Goal: Transaction & Acquisition: Purchase product/service

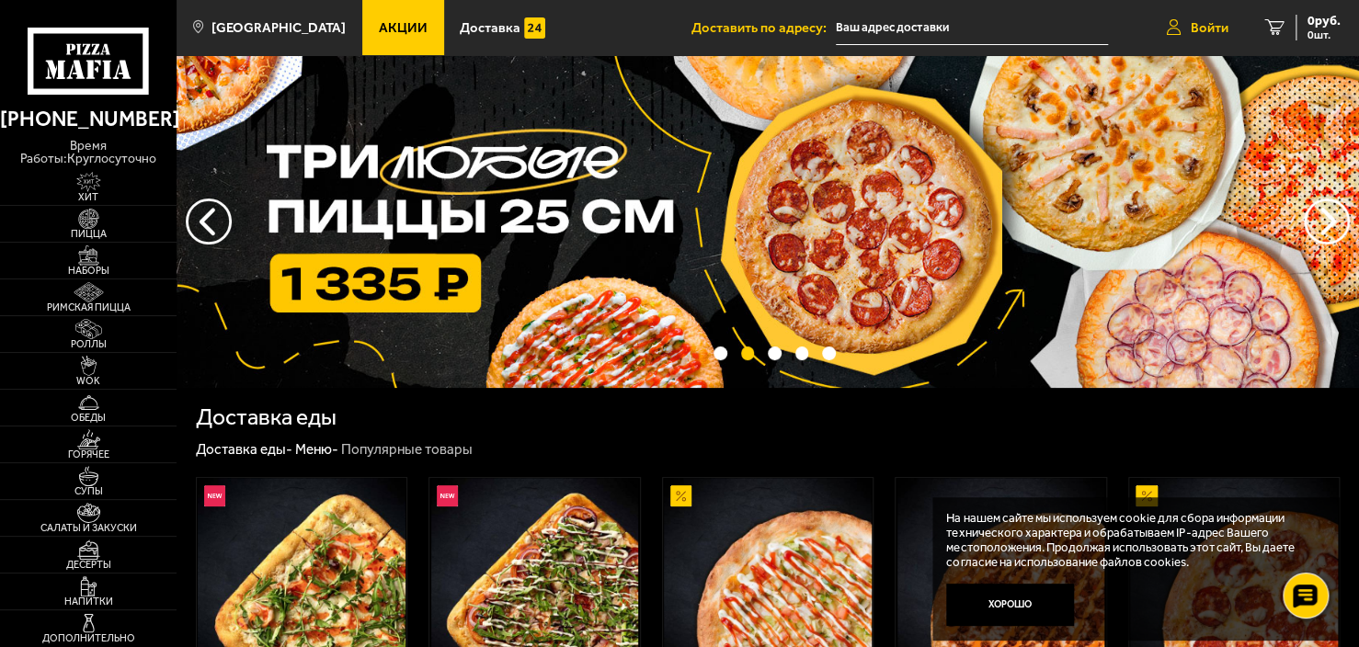
click at [1205, 9] on link "Войти" at bounding box center [1197, 27] width 98 height 55
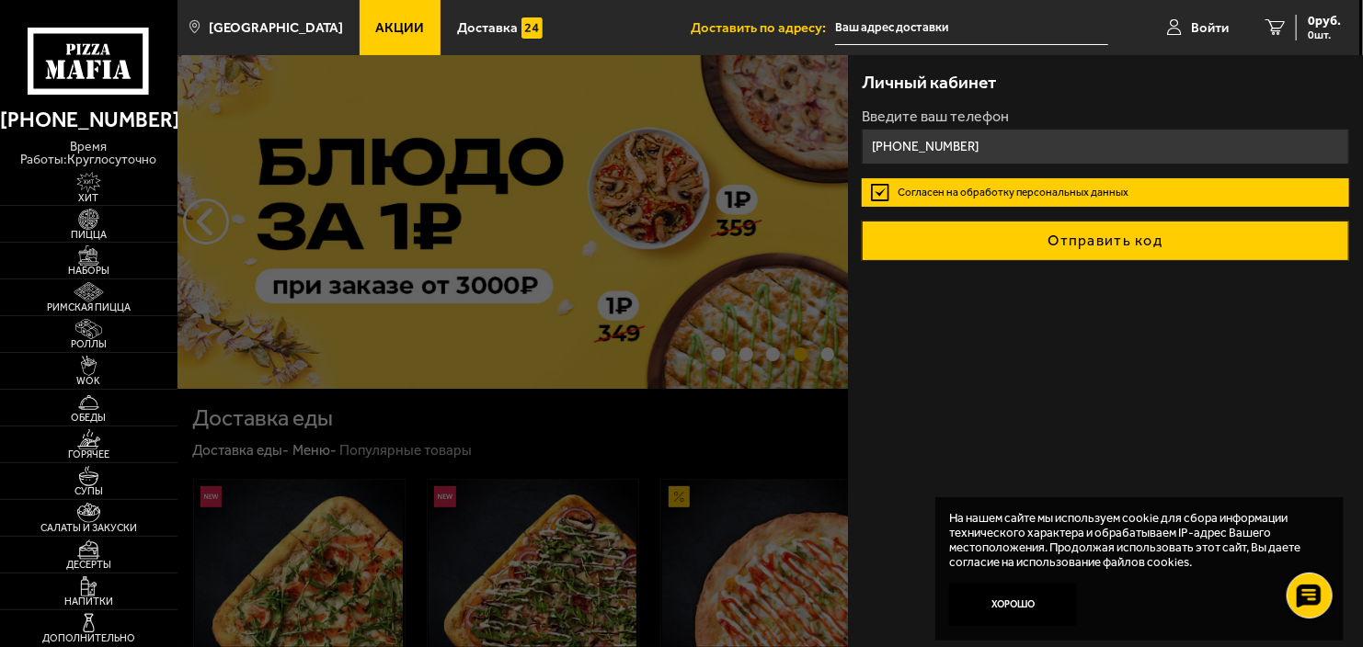
type input "[PHONE_NUMBER]"
click at [1084, 235] on button "Отправить код" at bounding box center [1105, 241] width 486 height 40
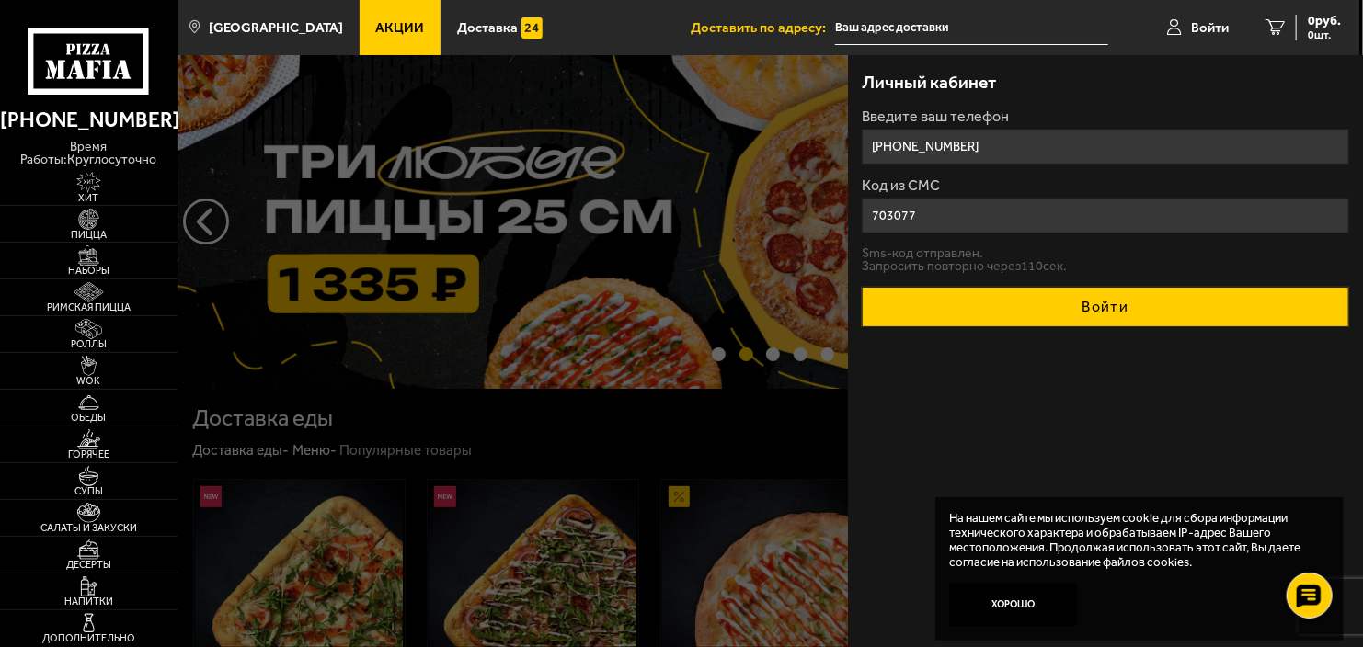
type input "703077"
click at [1209, 301] on button "Войти" at bounding box center [1105, 307] width 486 height 40
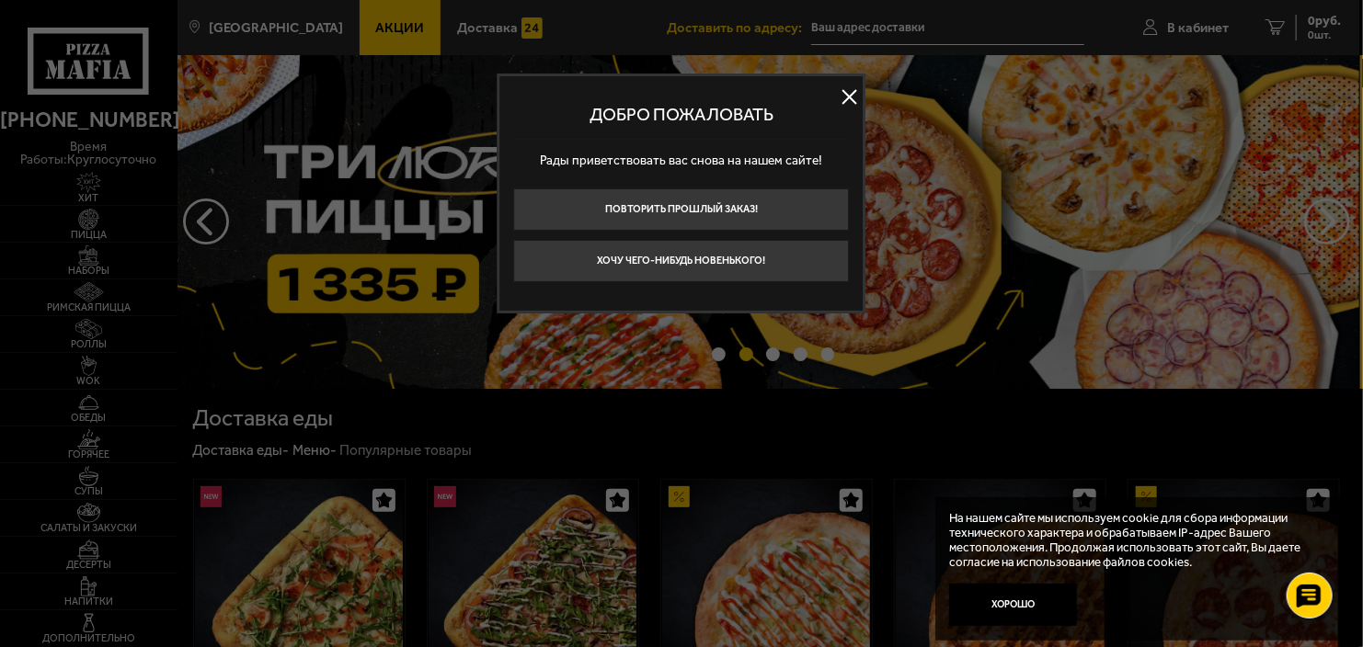
click at [851, 83] on button at bounding box center [850, 97] width 28 height 28
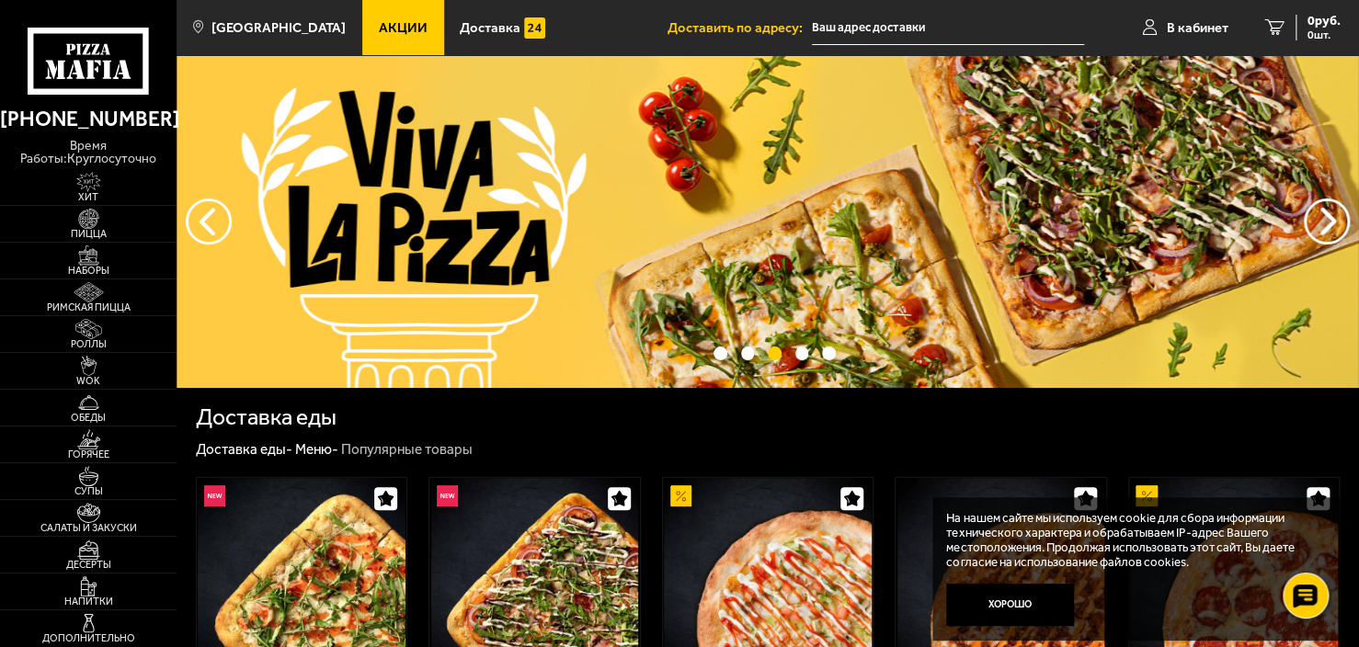
click at [761, 166] on ul at bounding box center [769, 221] width 10675 height 333
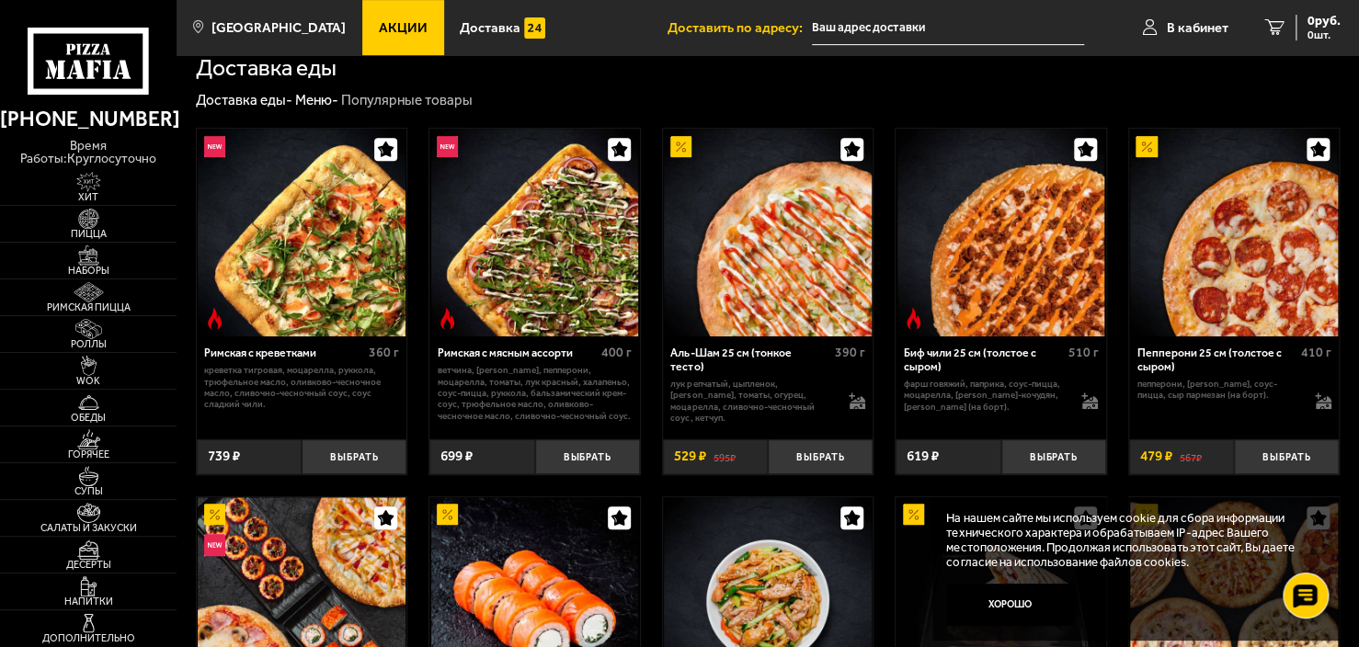
scroll to position [349, 0]
click at [102, 215] on img at bounding box center [89, 219] width 54 height 20
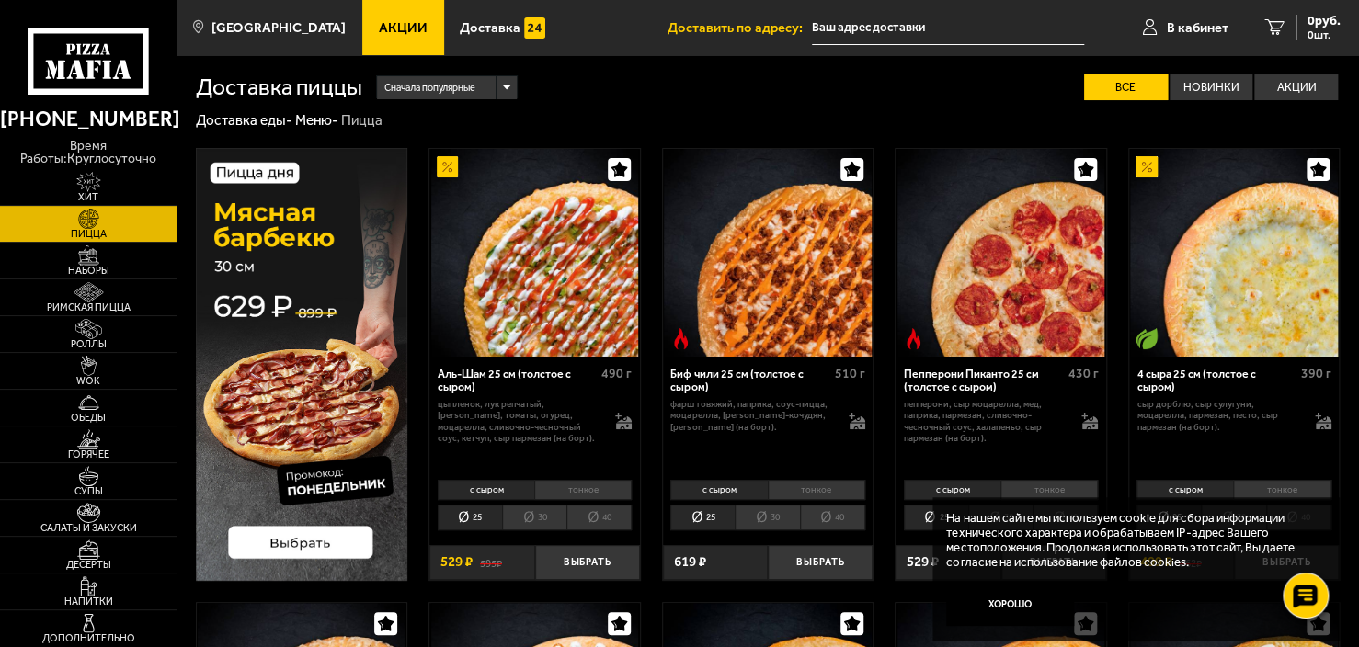
click at [348, 532] on img at bounding box center [301, 364] width 211 height 432
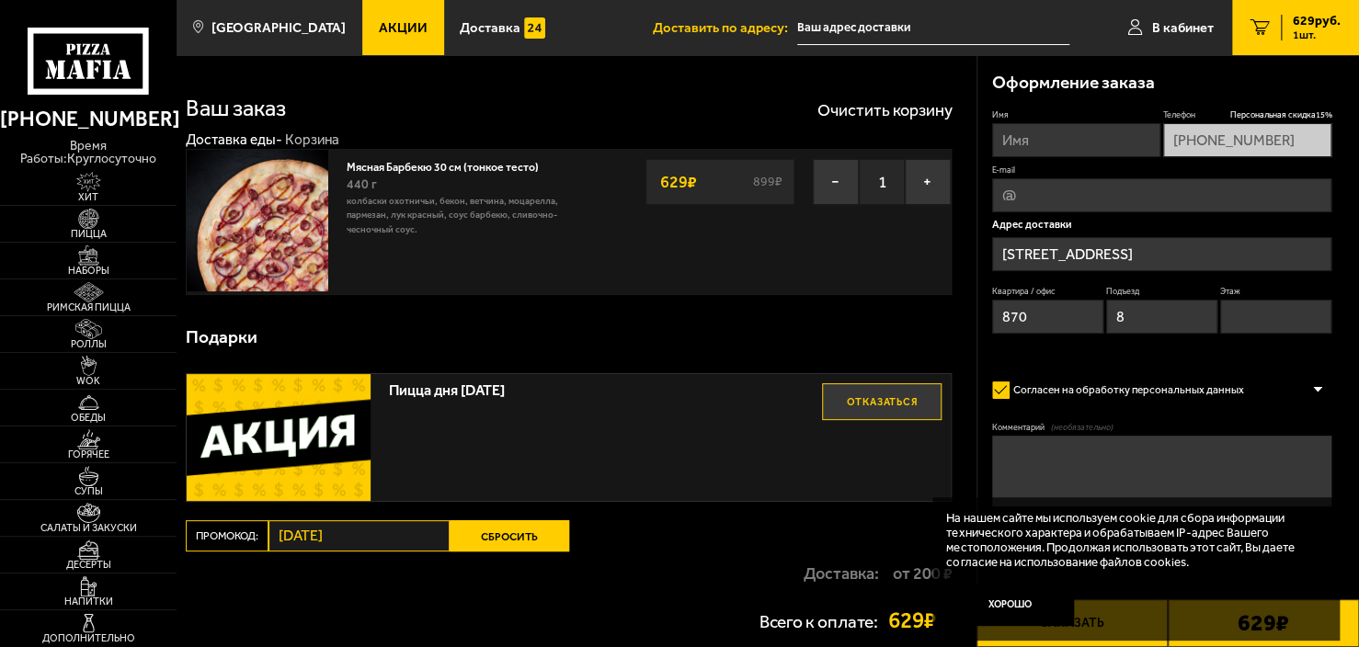
type input "проспект Обуховской Обороны, 110к1"
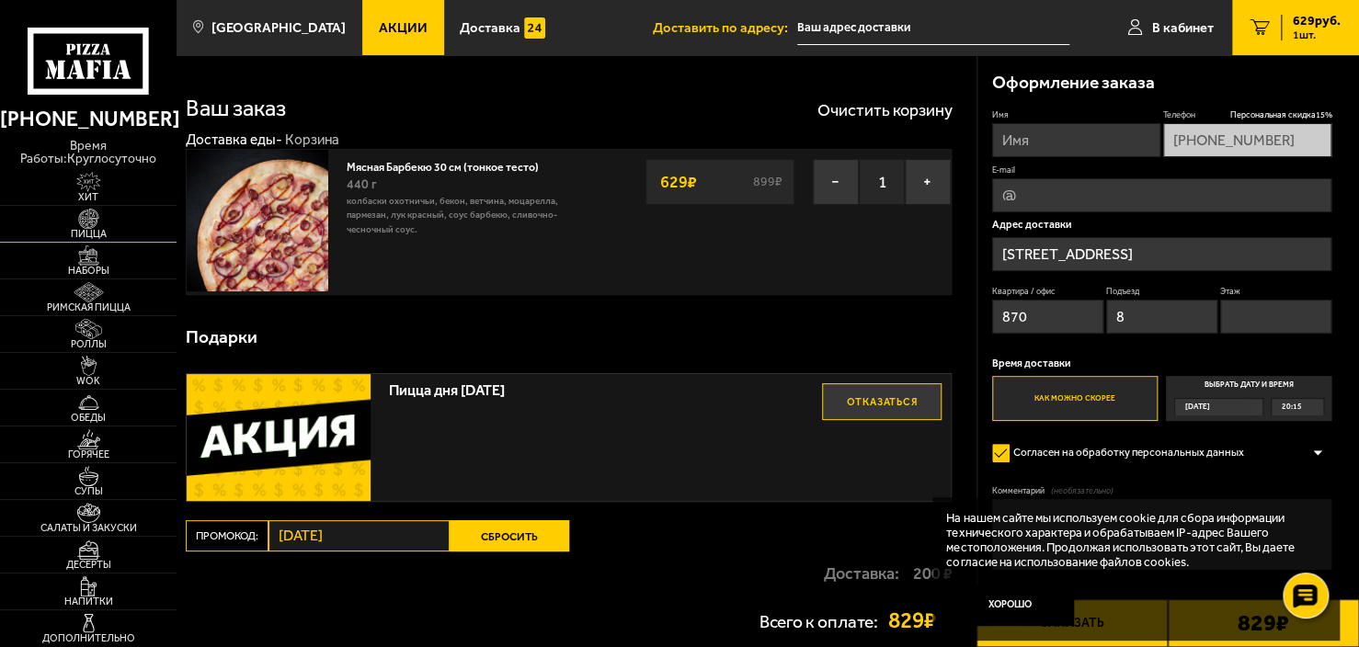
click at [74, 233] on span "Пицца" at bounding box center [88, 234] width 177 height 10
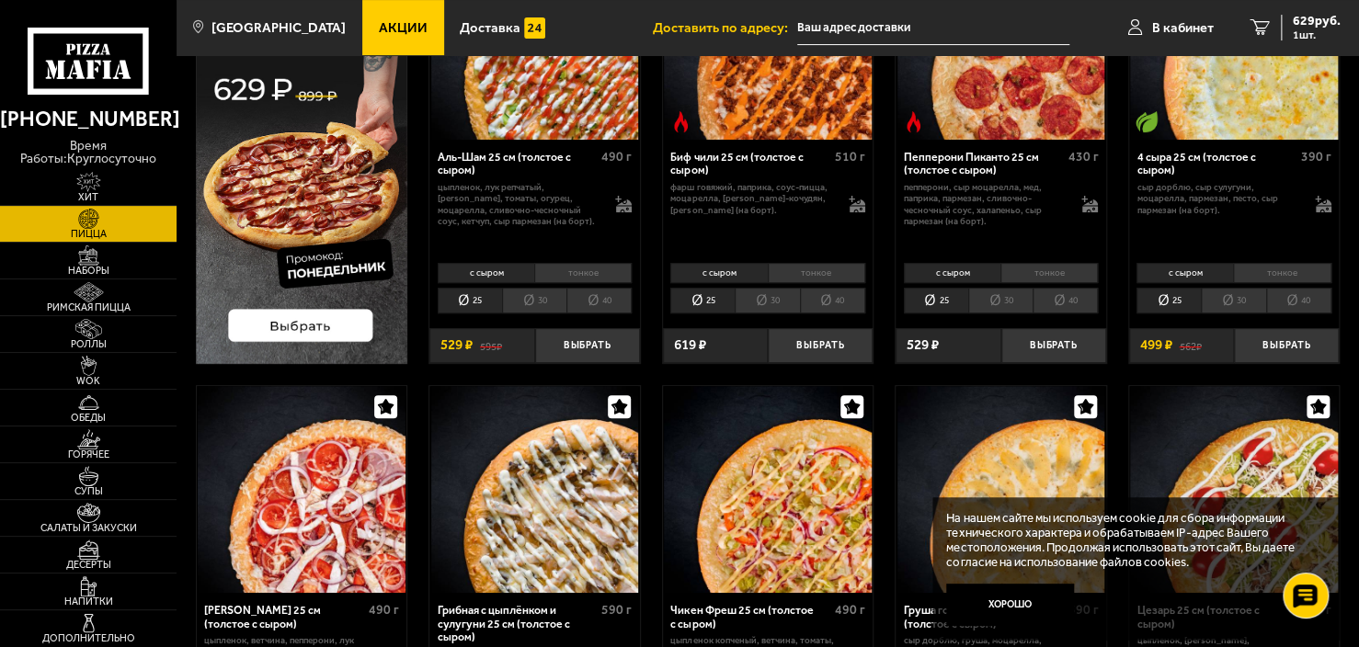
scroll to position [216, 0]
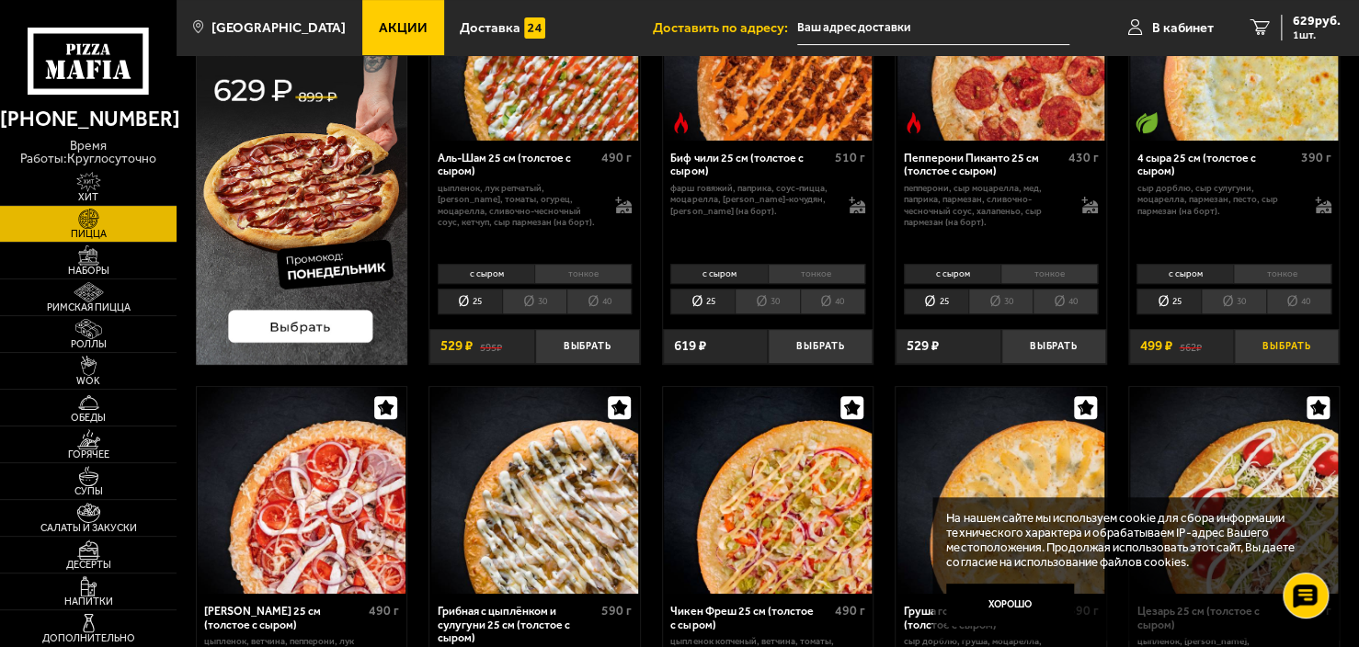
click at [1319, 339] on button "Выбрать" at bounding box center [1286, 346] width 105 height 35
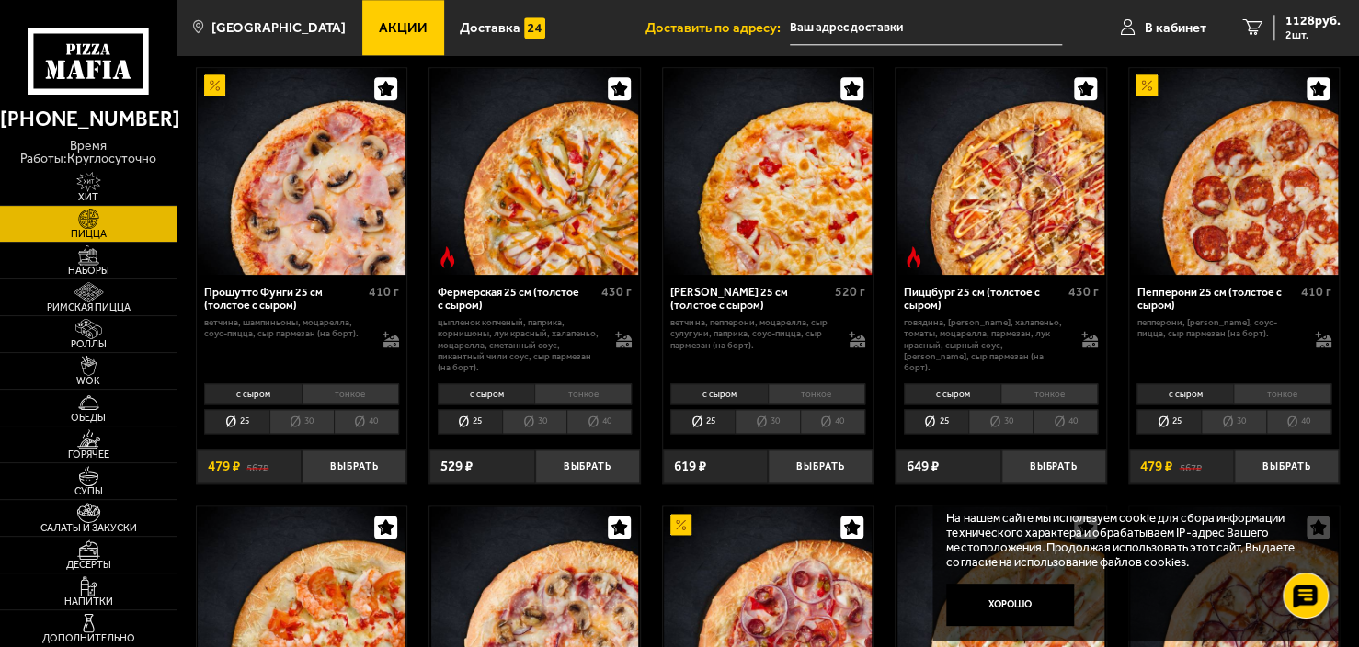
scroll to position [988, 0]
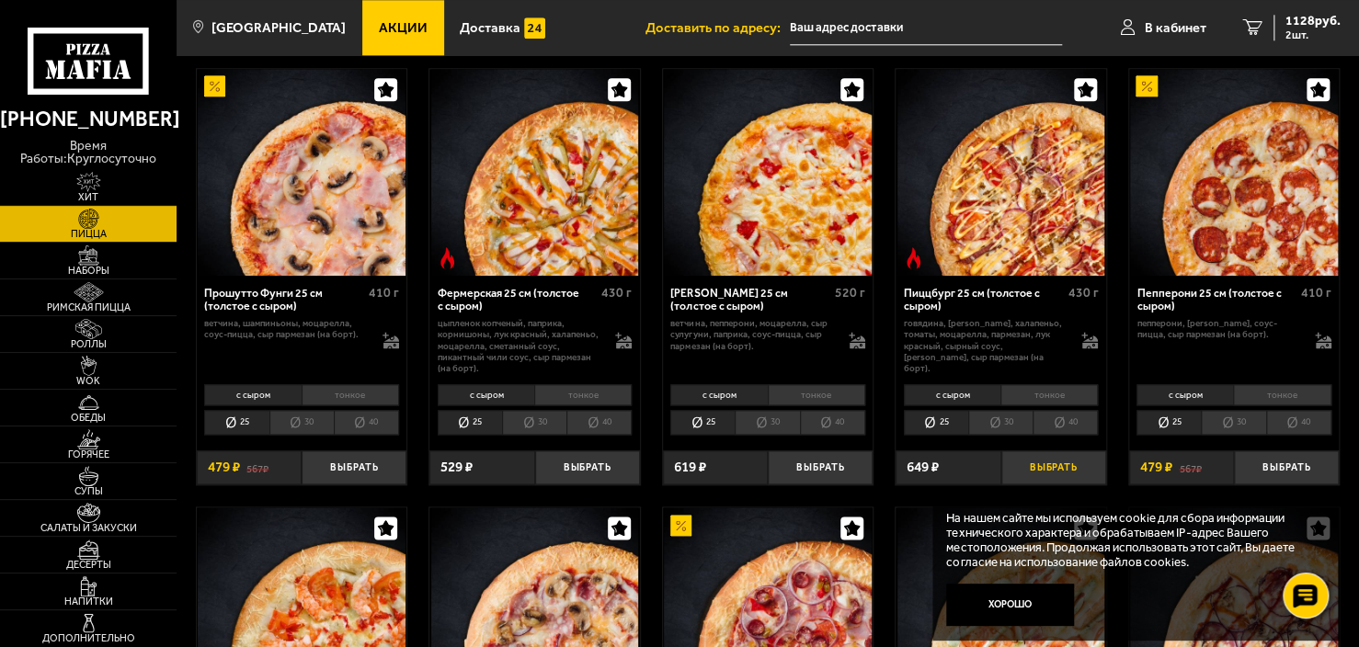
click at [1071, 465] on button "Выбрать" at bounding box center [1053, 468] width 105 height 35
click at [1320, 30] on span "3 шт." at bounding box center [1312, 34] width 55 height 11
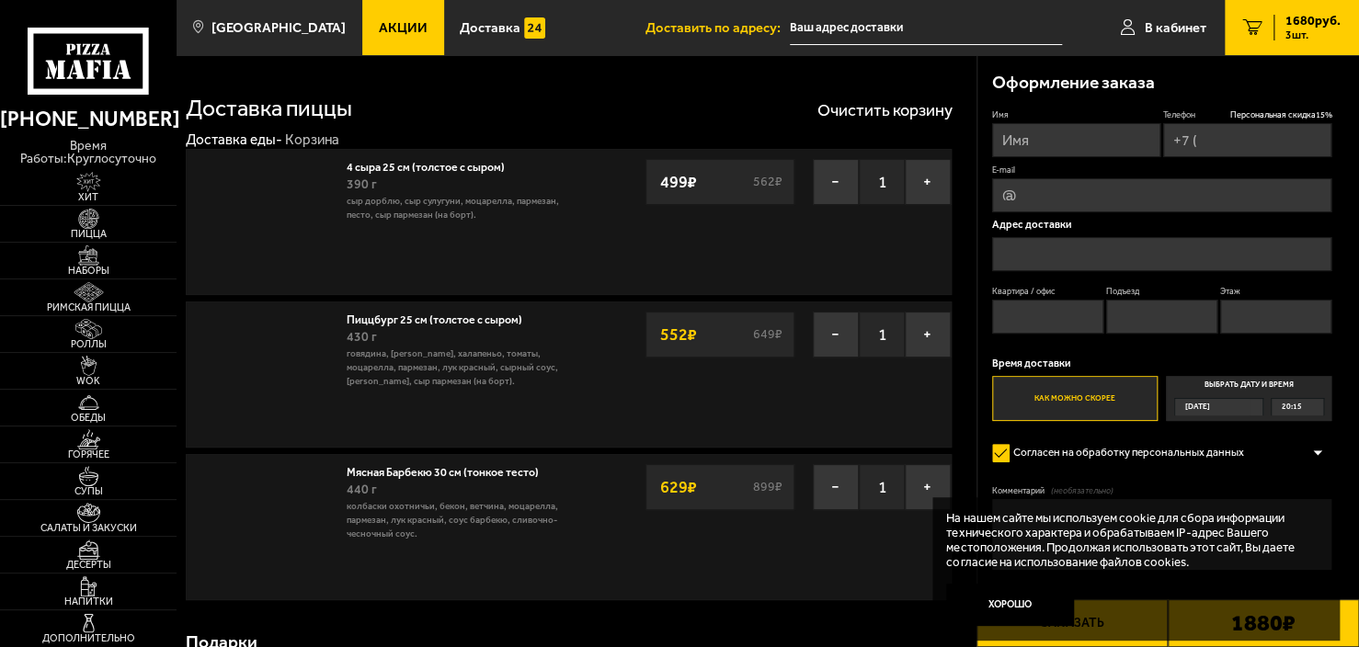
type input "+7 (981) 733-83-86"
type input "Россия, Санкт-Петербург, проспект Обуховской Обороны, 110к1"
type input "870"
type input "8"
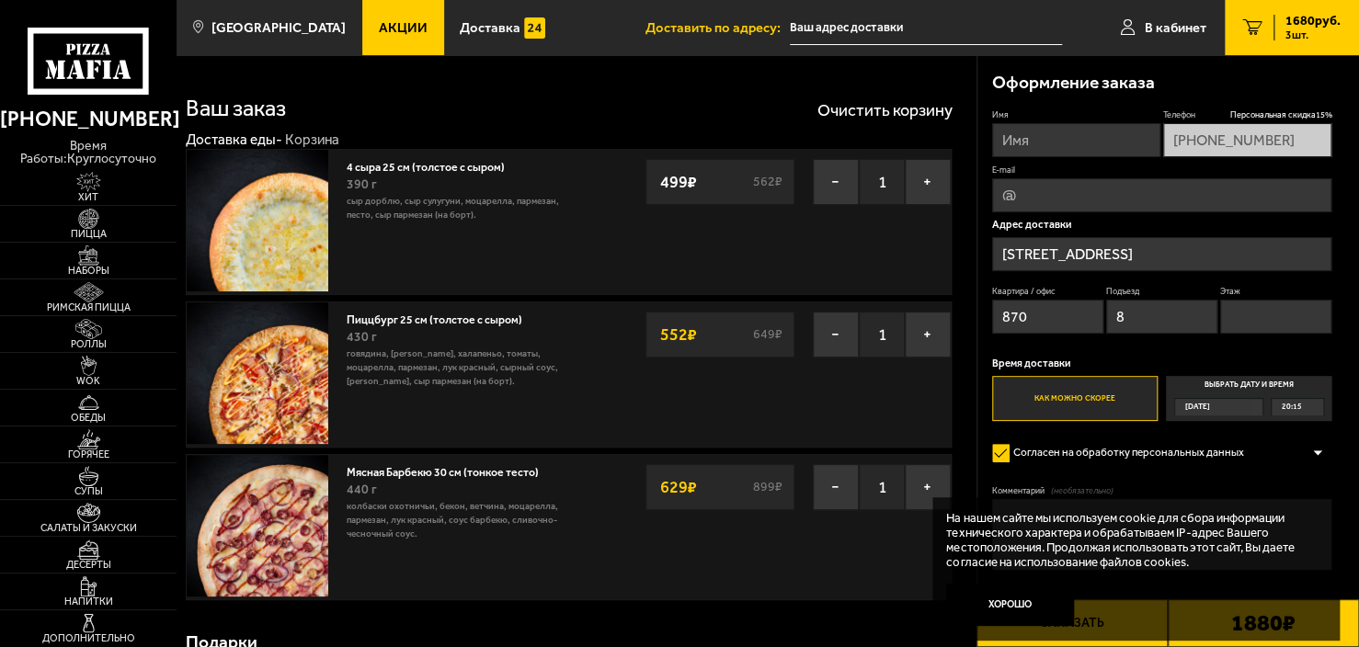
type input "[STREET_ADDRESS]"
click at [1149, 243] on input "[STREET_ADDRESS]" at bounding box center [1162, 254] width 340 height 34
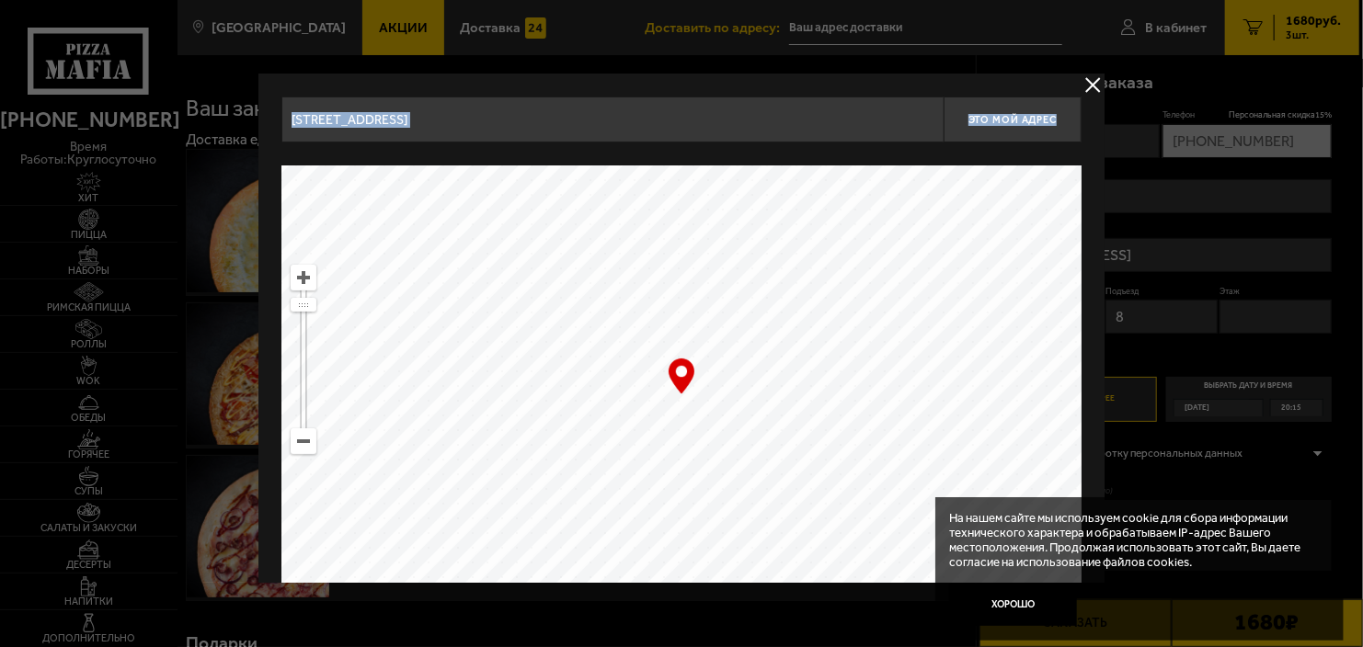
drag, startPoint x: 877, startPoint y: 146, endPoint x: 875, endPoint y: 108, distance: 38.7
click at [875, 108] on div "проспект Обуховской Обороны, 110к1 Это мой адрес Найдите адрес перетащив карту …" at bounding box center [681, 361] width 800 height 529
click at [875, 108] on input "[STREET_ADDRESS]" at bounding box center [612, 120] width 662 height 46
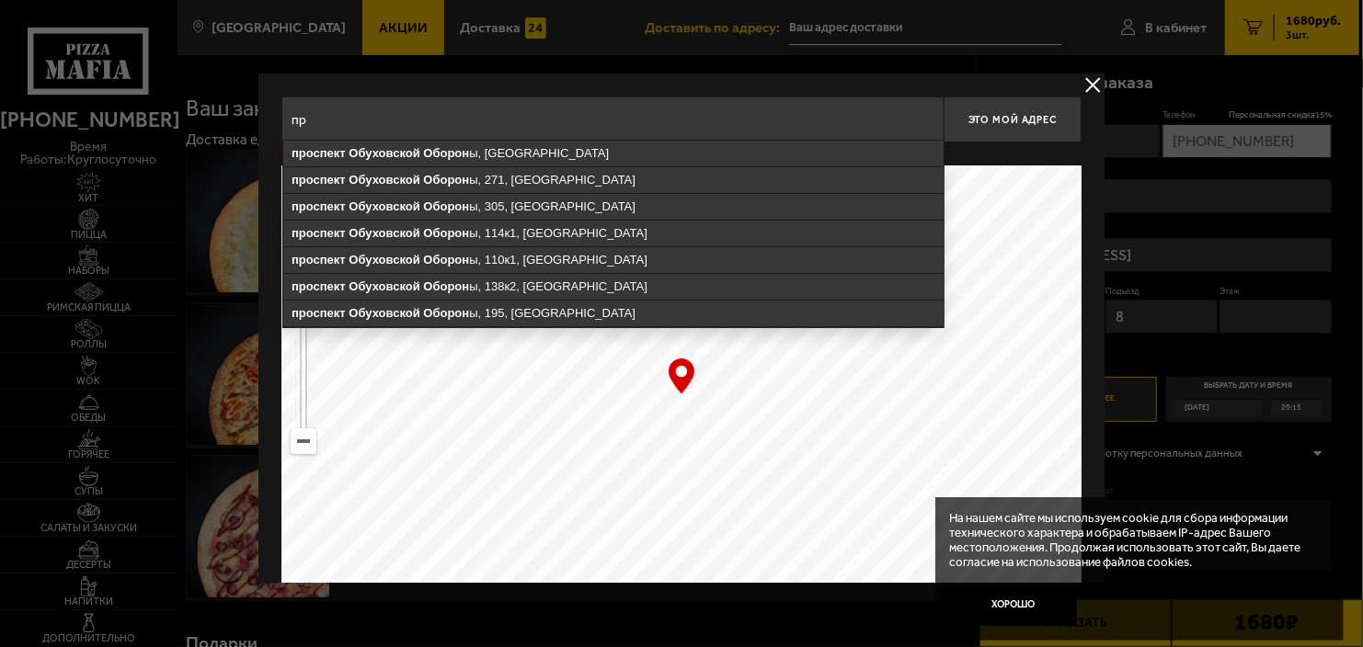
type input "п"
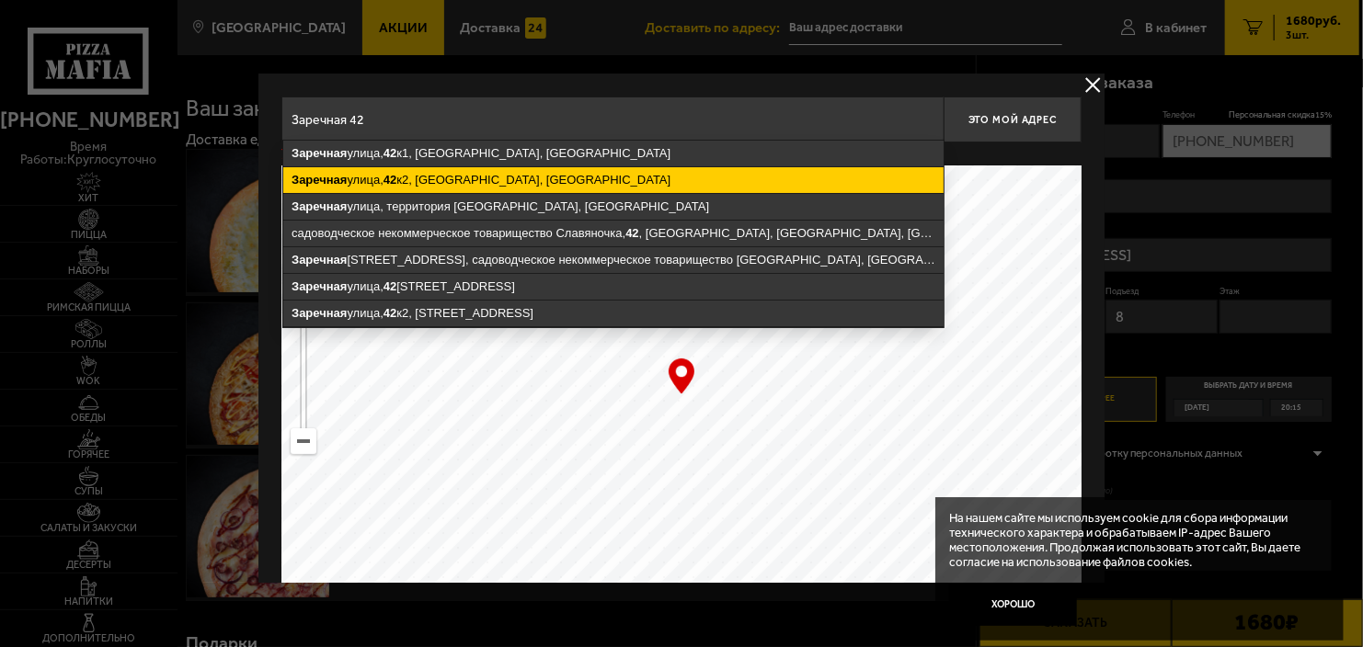
click at [775, 177] on ymaps "Заречная улица, 42 к2, посёлок Парголово, Санкт-Петербург" at bounding box center [613, 180] width 660 height 26
type input "Санкт-Петербург, посёлок Парголово, Заречная улица, 42к2"
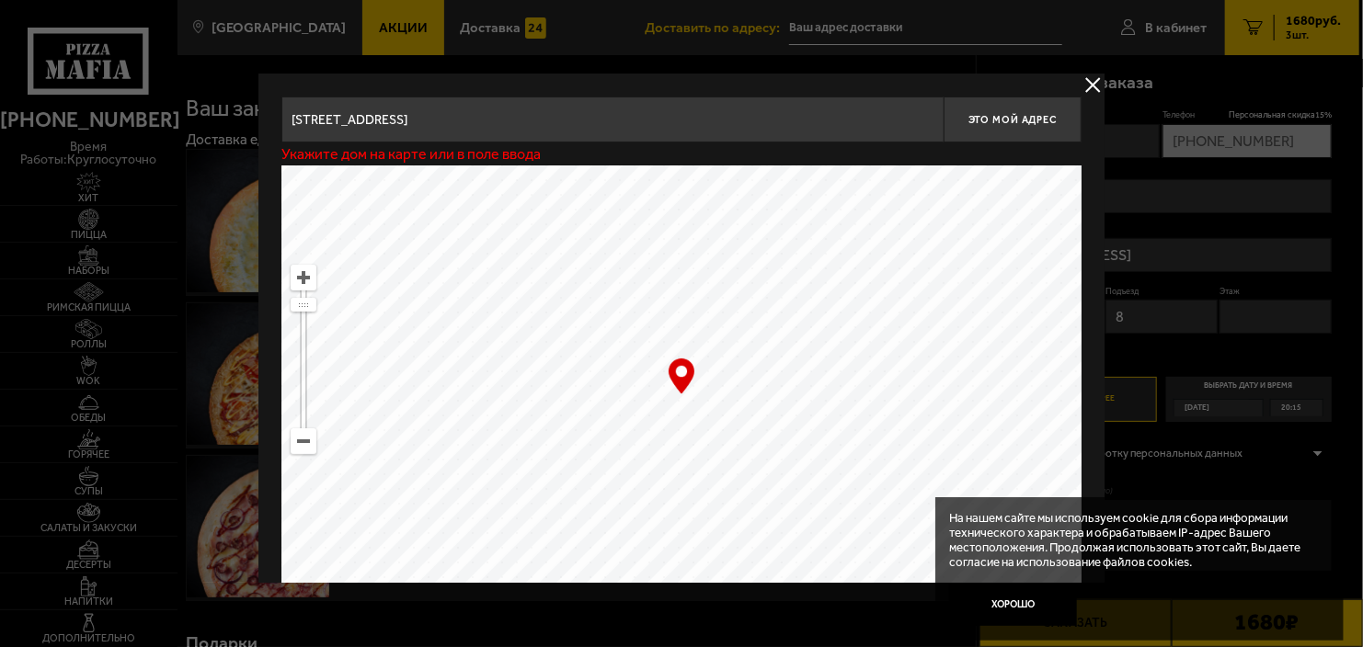
type input "посёлок Парголово, Заречная улица, 42к2"
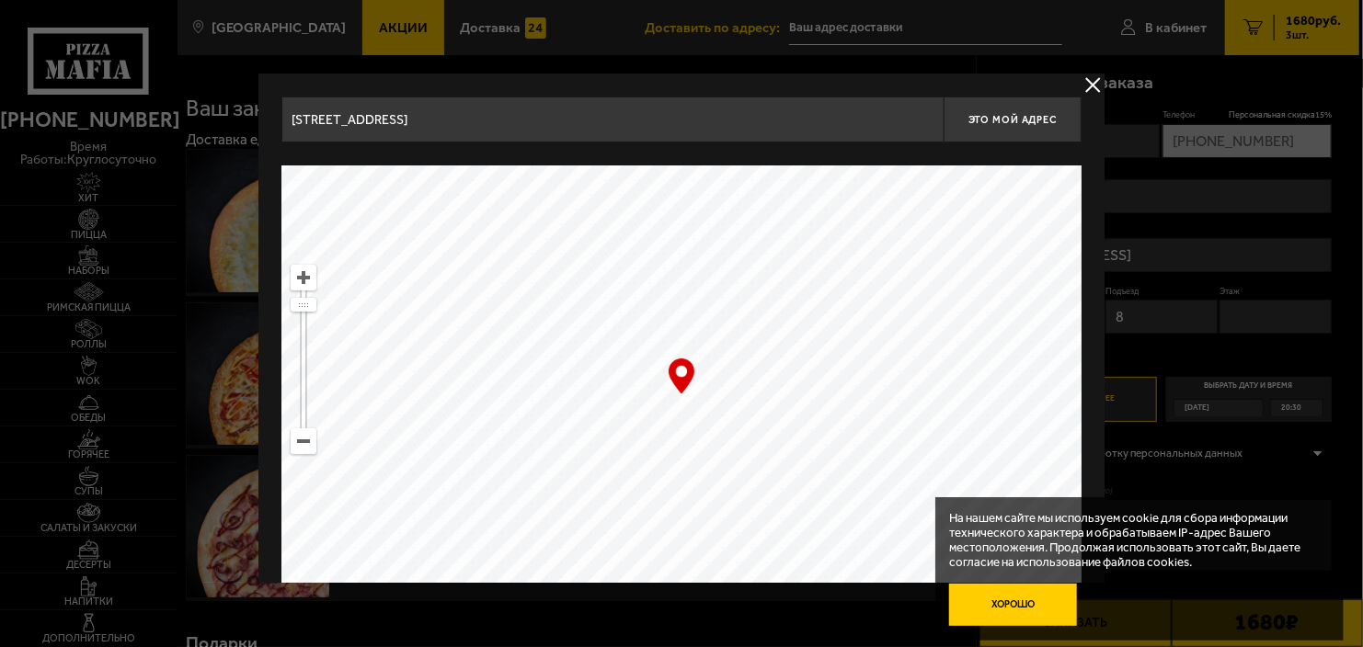
click at [999, 599] on button "Хорошо" at bounding box center [1013, 605] width 128 height 42
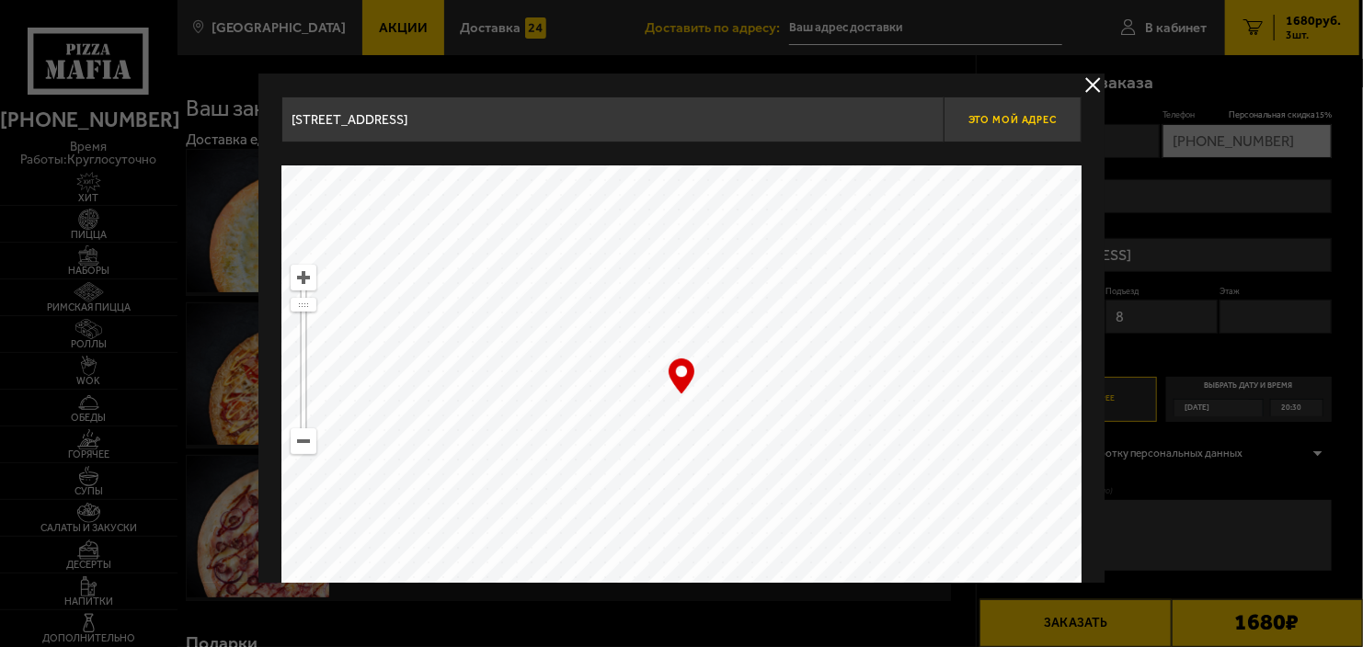
click at [1014, 106] on button "Это мой адрес" at bounding box center [1012, 120] width 138 height 46
type input "посёлок Парголово, Заречная улица, 42к2"
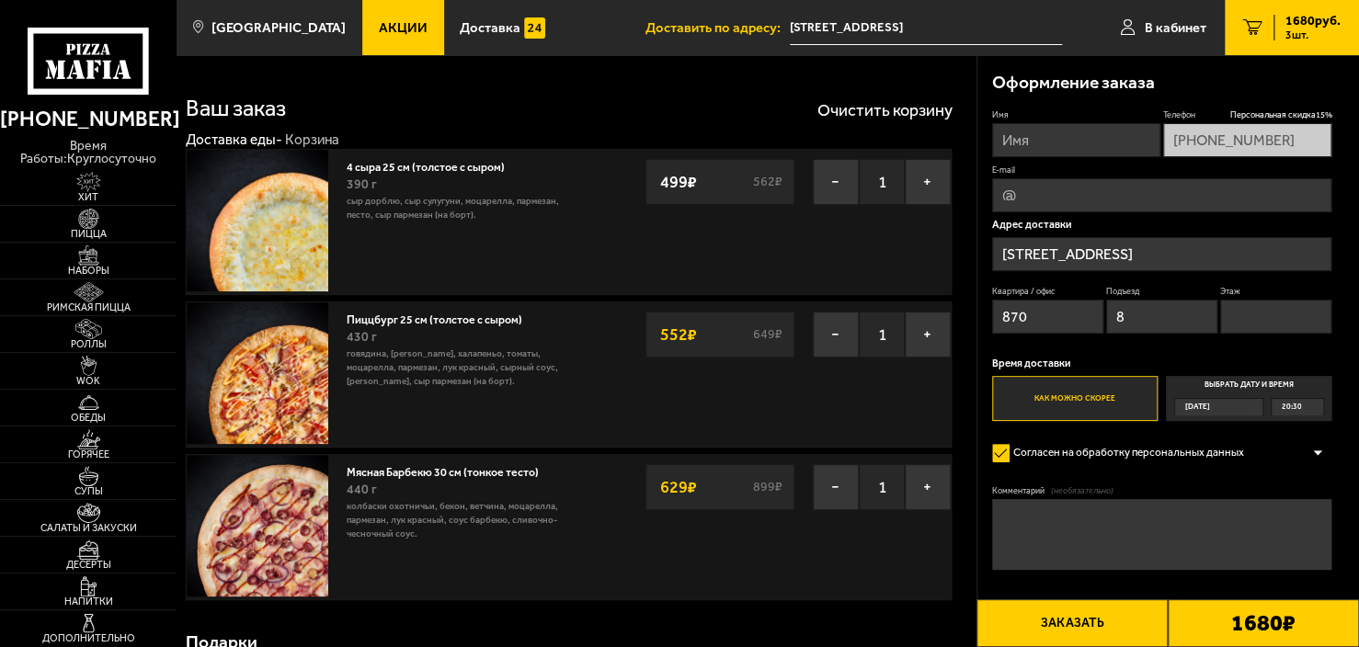
click at [1058, 321] on input "870" at bounding box center [1048, 317] width 112 height 34
type input "8"
type input "46"
click at [1158, 306] on input "8" at bounding box center [1162, 317] width 112 height 34
type input "1"
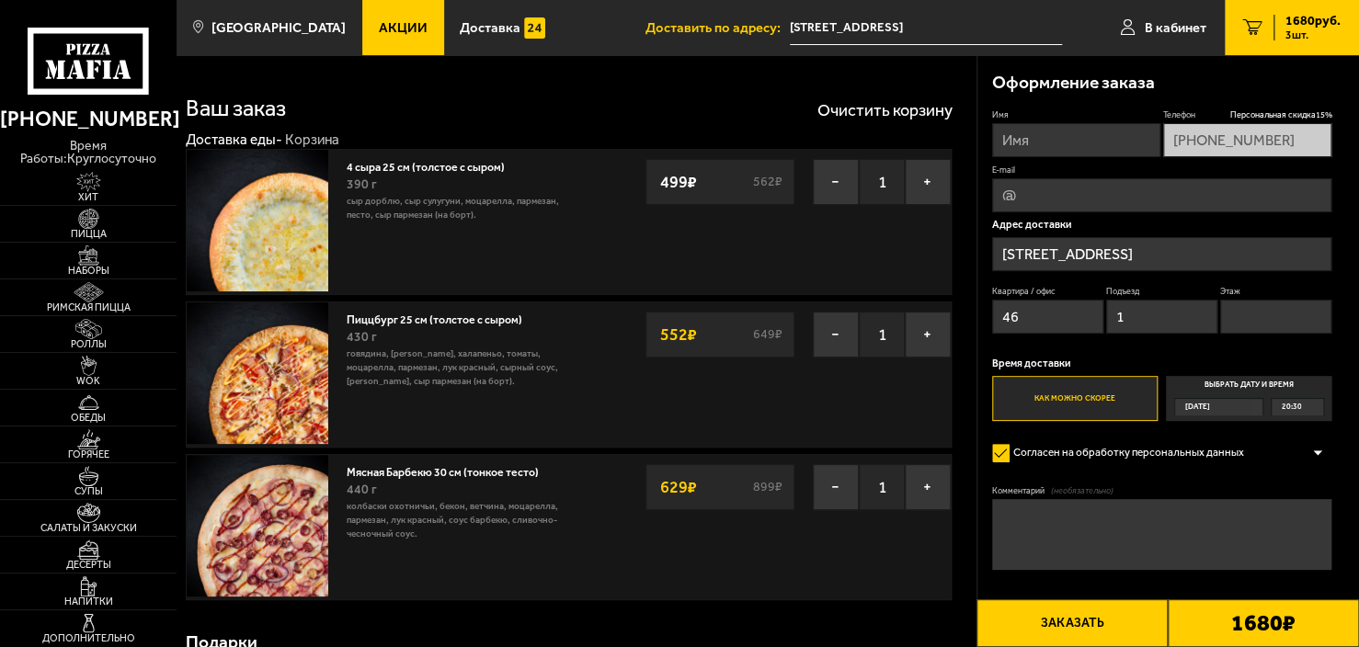
click at [1268, 314] on input "Этаж" at bounding box center [1276, 317] width 112 height 34
type input "9"
click at [1143, 630] on button "Заказать" at bounding box center [1071, 624] width 191 height 48
click at [1084, 143] on input "Имя" at bounding box center [1076, 140] width 168 height 34
type input "Алена"
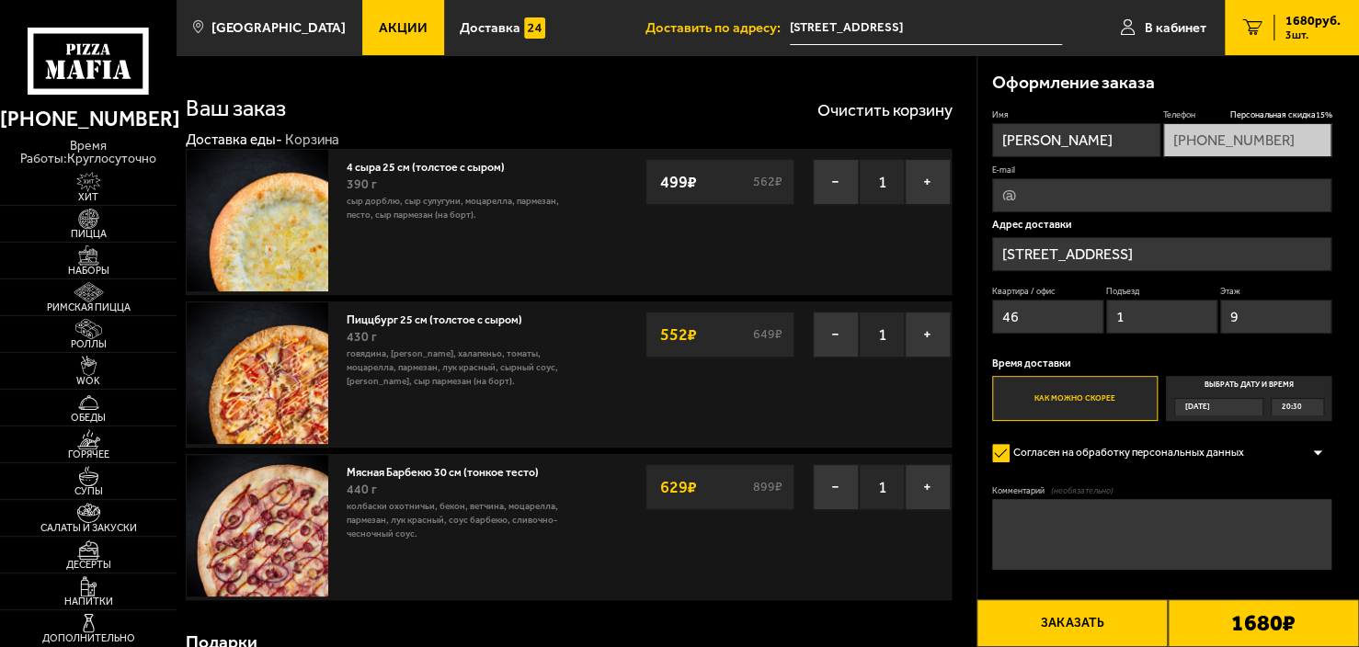
click at [1088, 614] on button "Заказать" at bounding box center [1071, 624] width 191 height 48
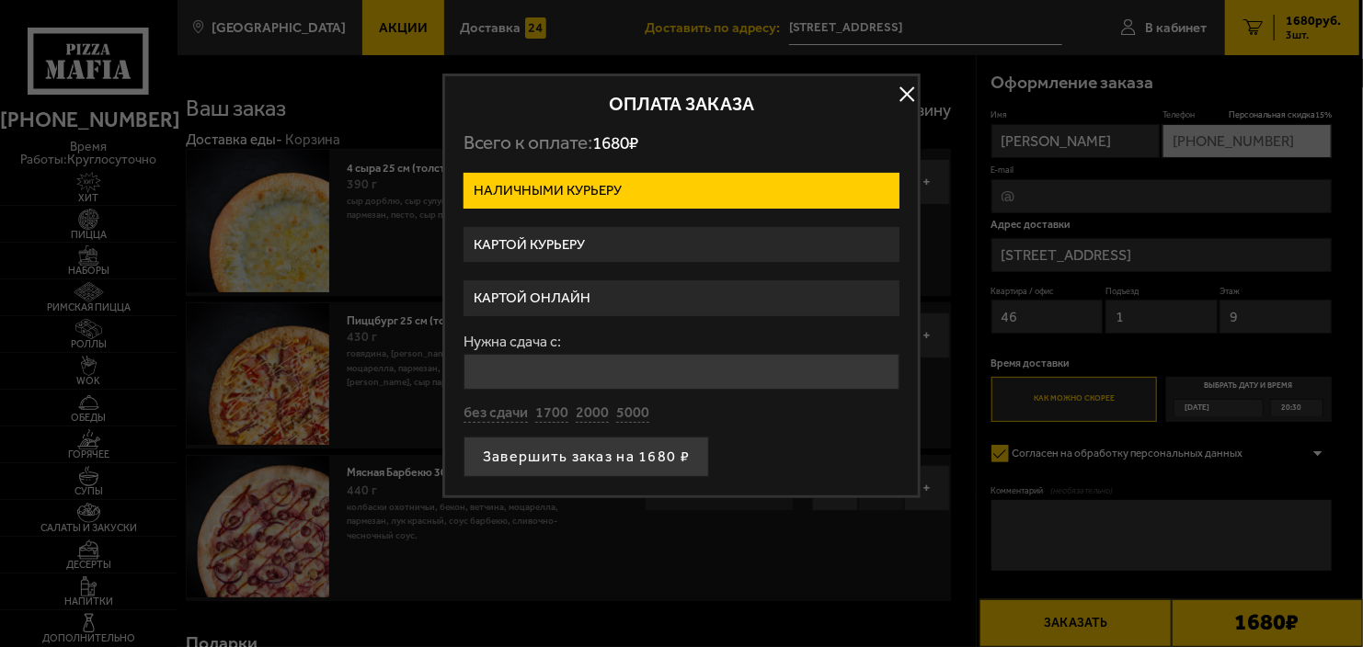
click at [658, 251] on label "Картой курьеру" at bounding box center [681, 245] width 436 height 36
click at [0, 0] on input "Картой курьеру" at bounding box center [0, 0] width 0 height 0
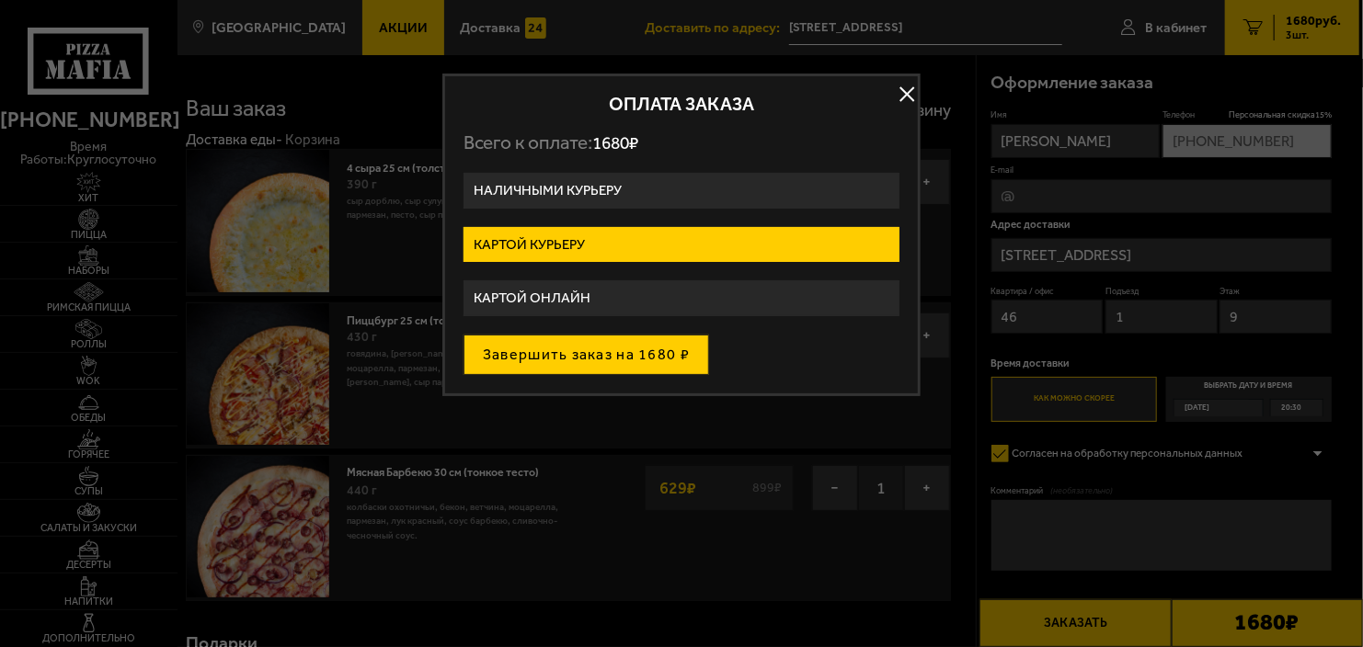
click at [609, 343] on button "Завершить заказ на 1680 ₽" at bounding box center [586, 355] width 246 height 40
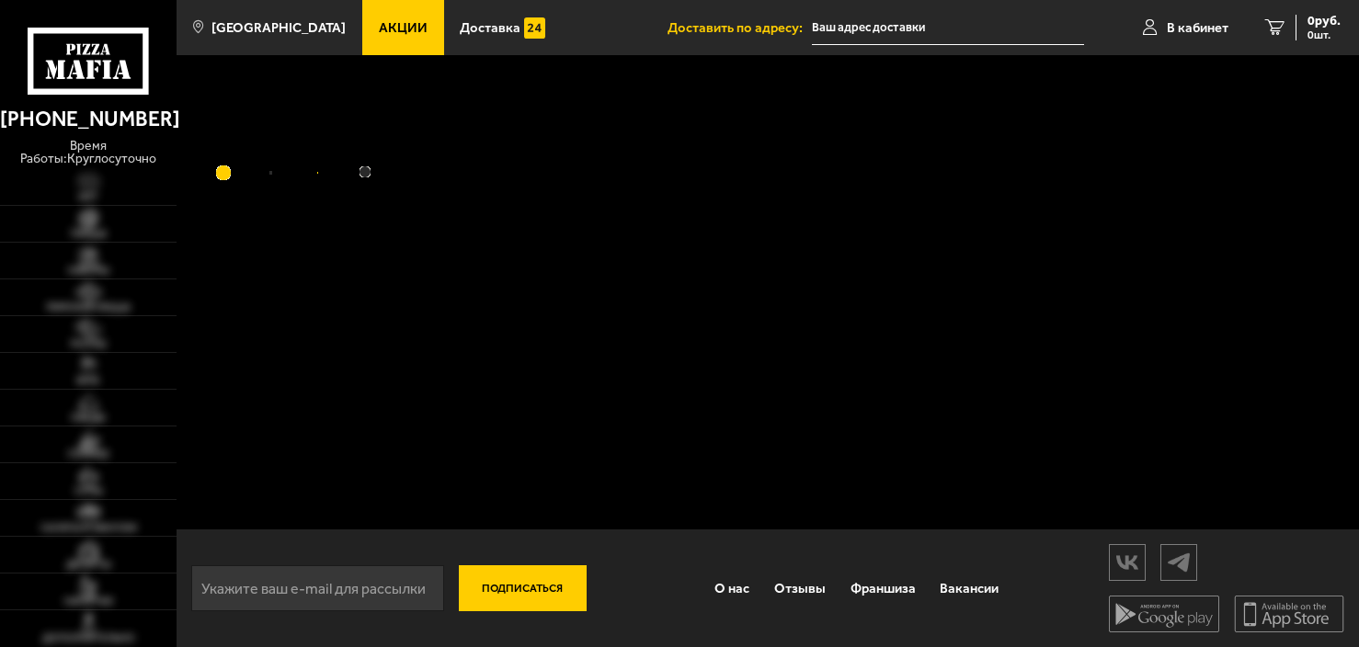
type input "проспект Обуховской Обороны, 110к1"
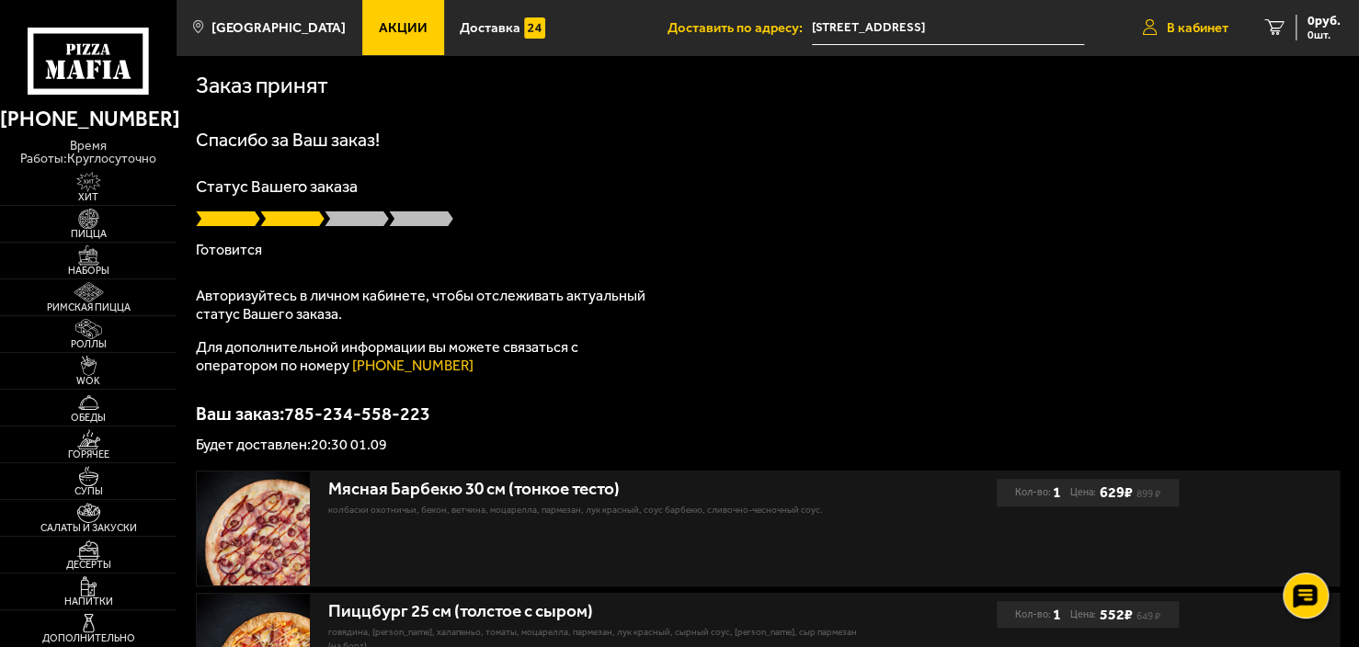
click at [1155, 24] on icon at bounding box center [1150, 27] width 15 height 17
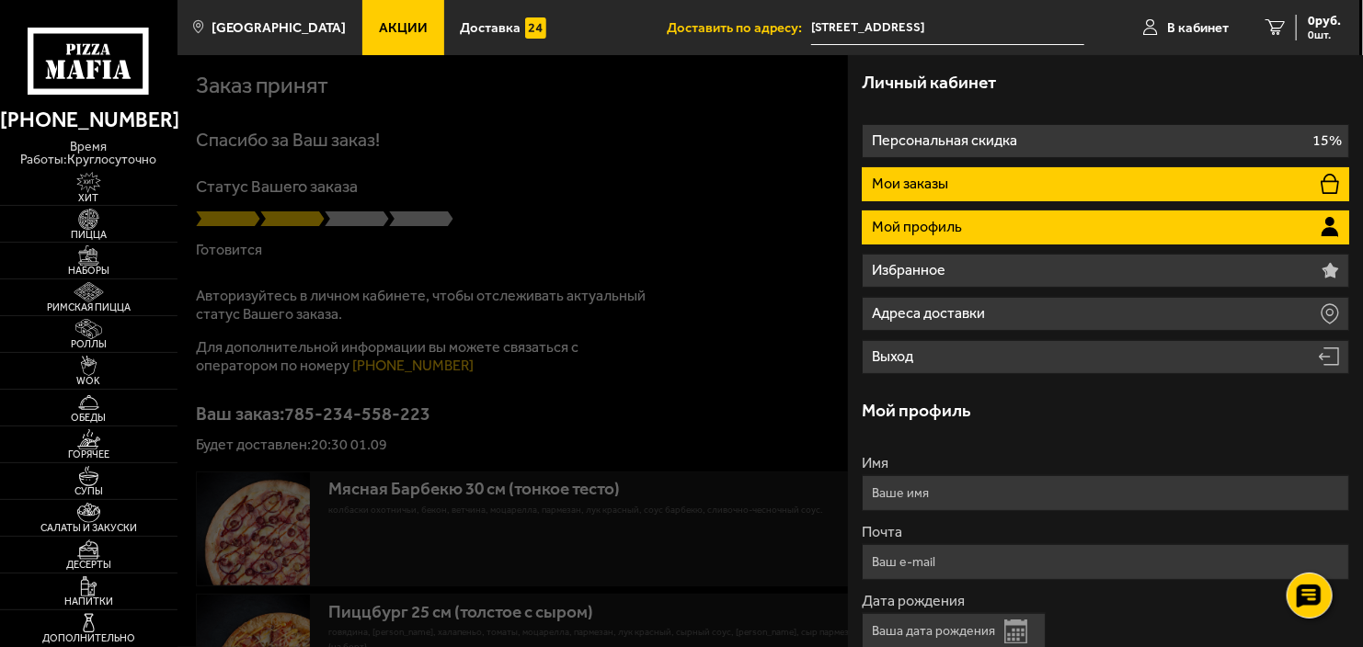
click at [900, 188] on p "Мои заказы" at bounding box center [912, 184] width 80 height 15
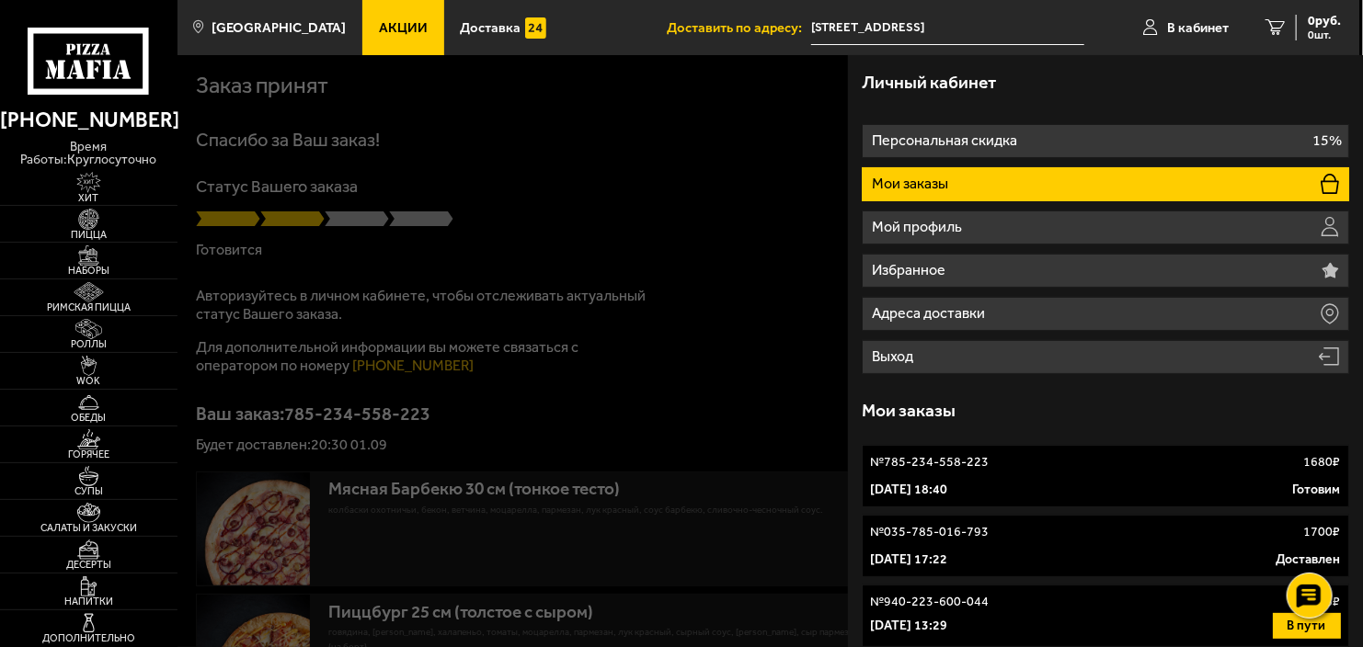
click at [900, 188] on p "Мои заказы" at bounding box center [912, 184] width 80 height 15
click at [1127, 468] on div "№ 785-234-558-223 1680 ₽" at bounding box center [1105, 462] width 470 height 18
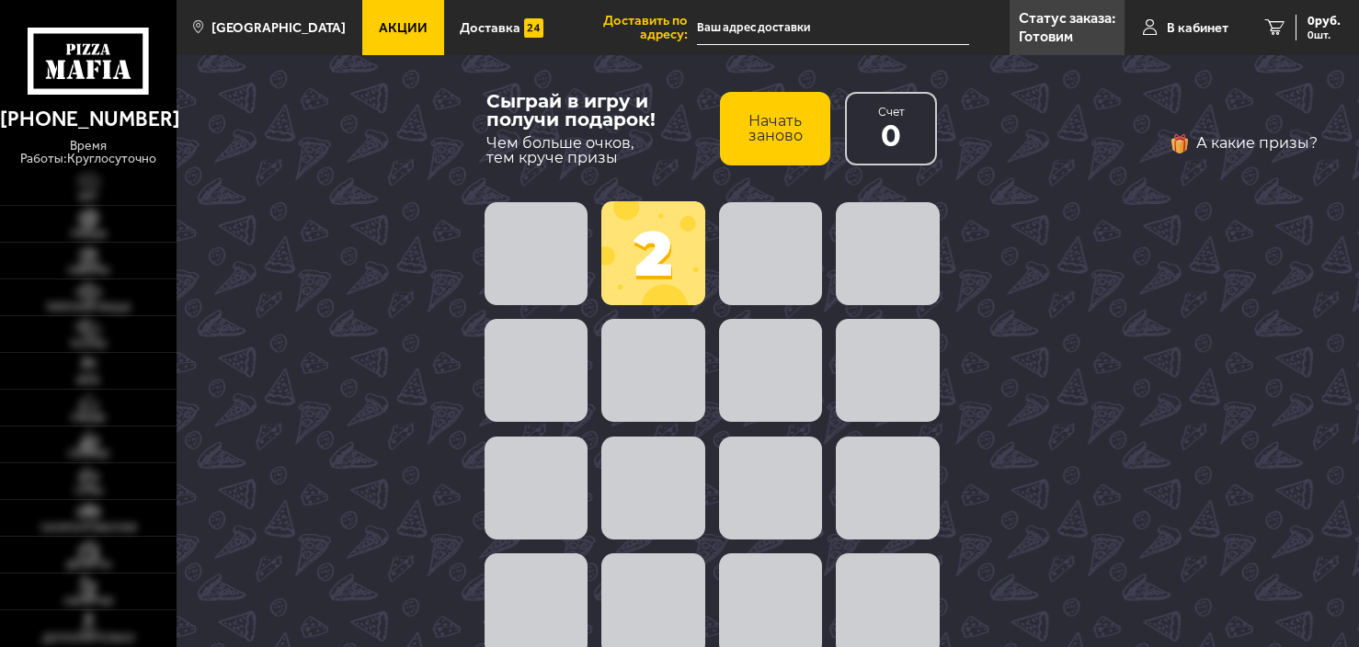
type input "[STREET_ADDRESS]"
click at [684, 226] on span at bounding box center [653, 253] width 104 height 104
click at [526, 376] on span at bounding box center [536, 370] width 103 height 103
click at [750, 112] on button "Начать заново" at bounding box center [775, 129] width 110 height 74
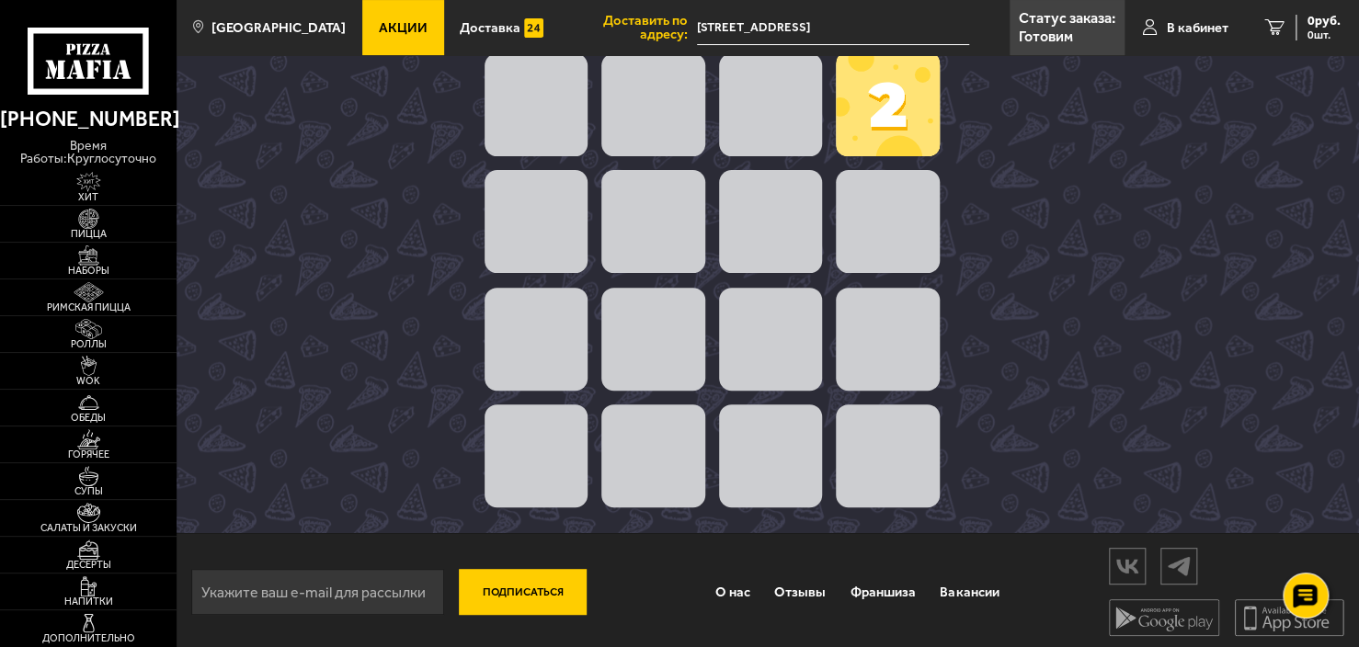
scroll to position [151, 0]
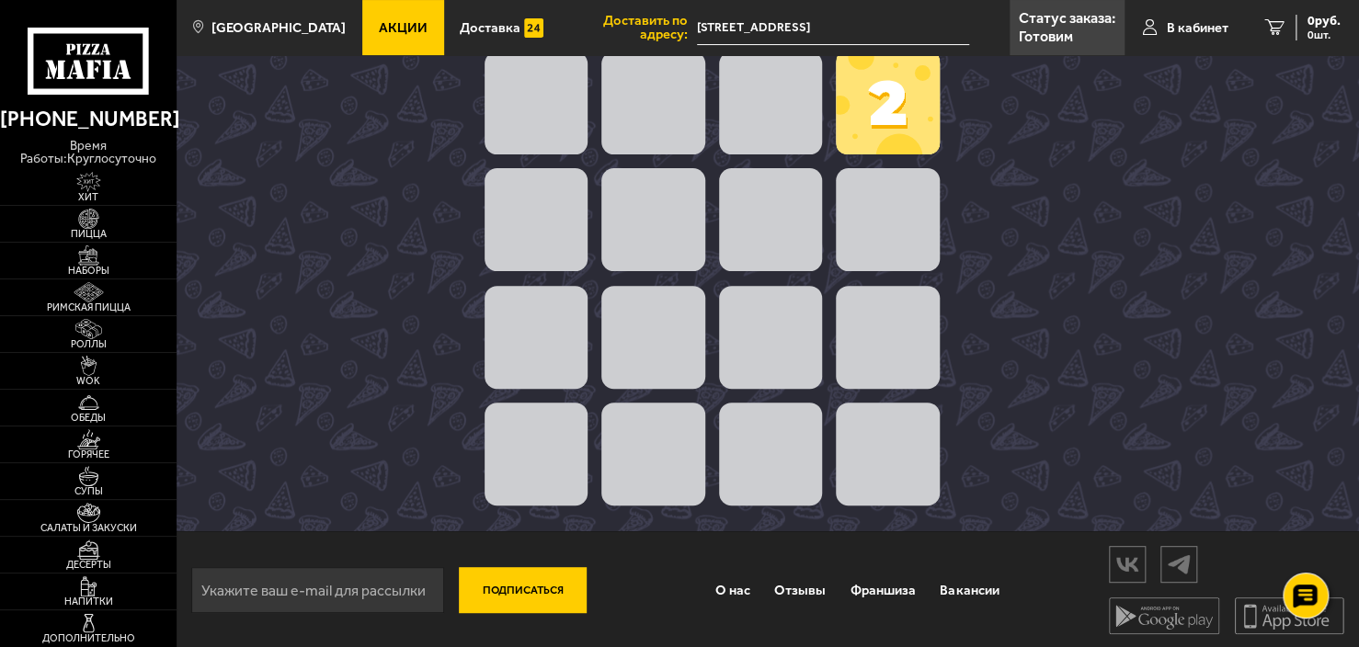
drag, startPoint x: 540, startPoint y: 442, endPoint x: 817, endPoint y: 134, distance: 414.7
click at [817, 134] on div "2" at bounding box center [711, 278] width 469 height 469
click at [866, 122] on span at bounding box center [888, 103] width 104 height 104
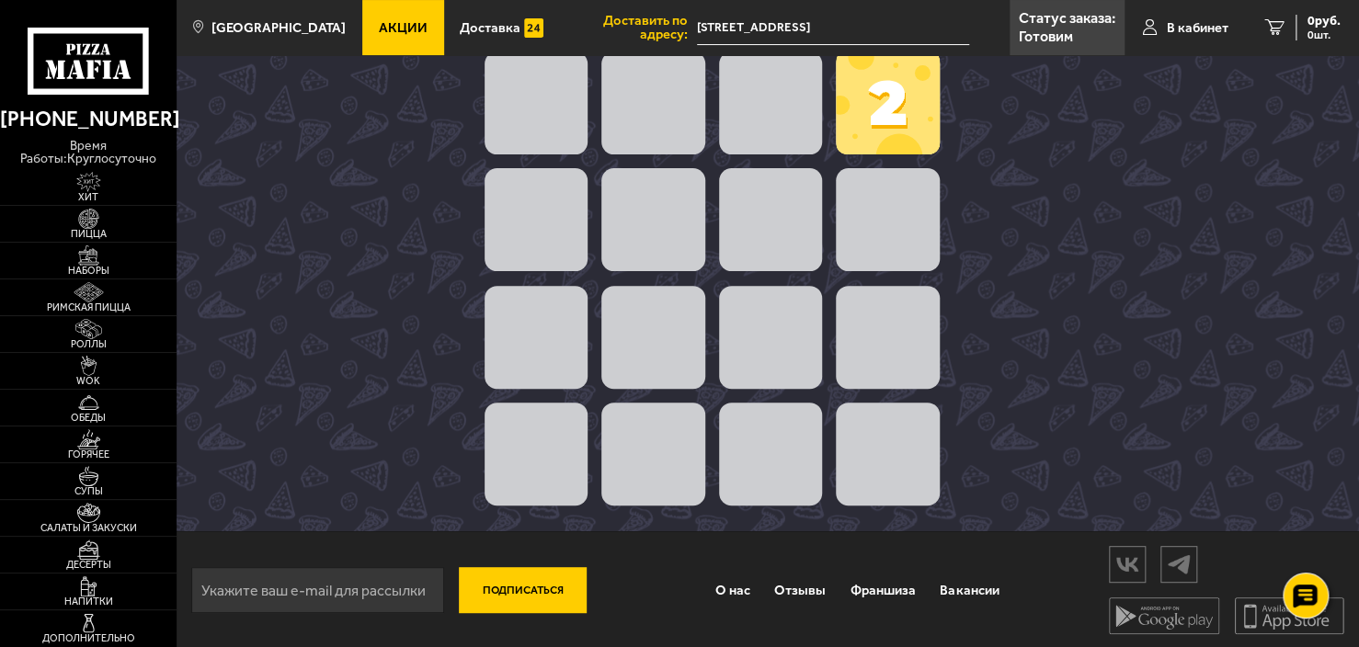
scroll to position [154, 0]
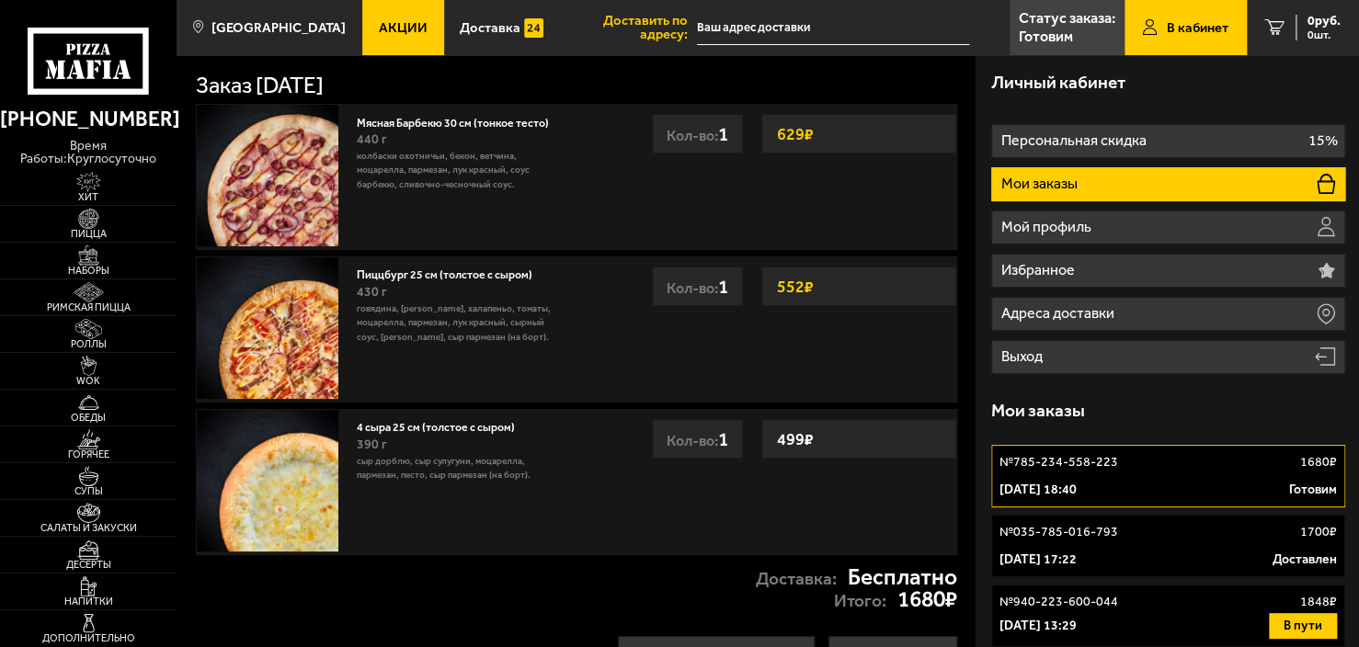
type input "[STREET_ADDRESS]"
click at [1113, 469] on p "№ 785-234-558-223" at bounding box center [1058, 462] width 119 height 18
